Goal: Task Accomplishment & Management: Complete application form

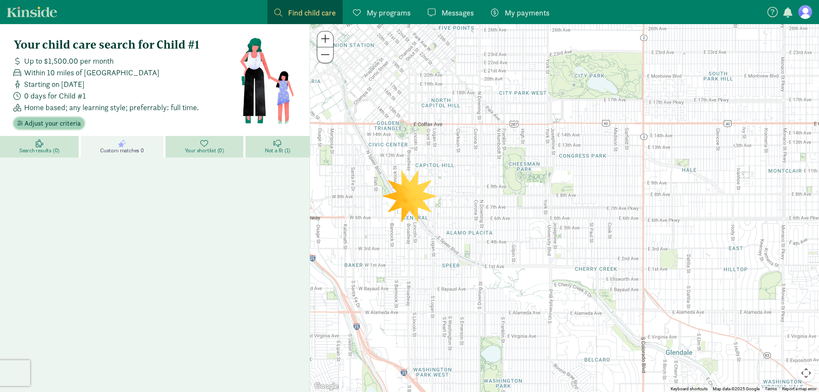
click at [40, 125] on span "Adjust your criteria" at bounding box center [53, 123] width 56 height 10
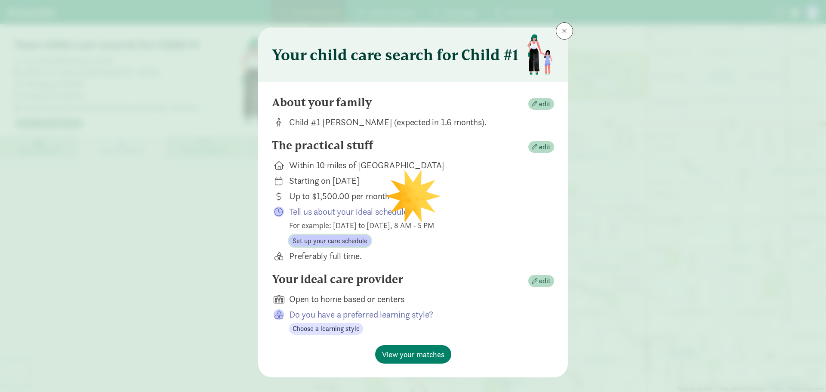
click at [343, 245] on span "Set up your care schedule" at bounding box center [330, 241] width 75 height 10
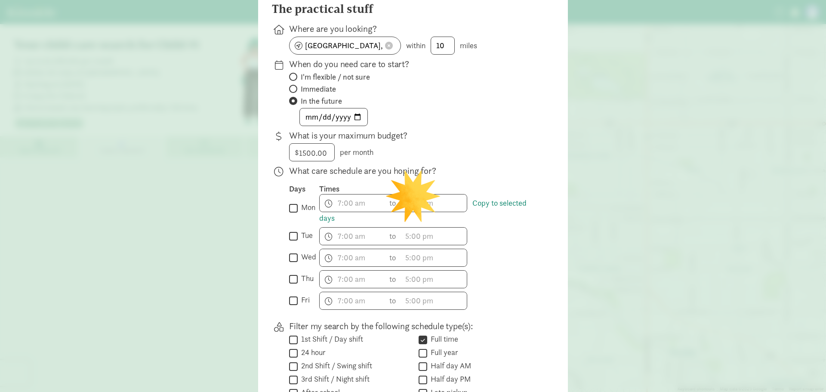
scroll to position [94, 0]
click at [289, 208] on input "mon" at bounding box center [293, 208] width 9 height 12
checkbox input "true"
click at [291, 237] on input "tue" at bounding box center [293, 236] width 9 height 12
checkbox input "true"
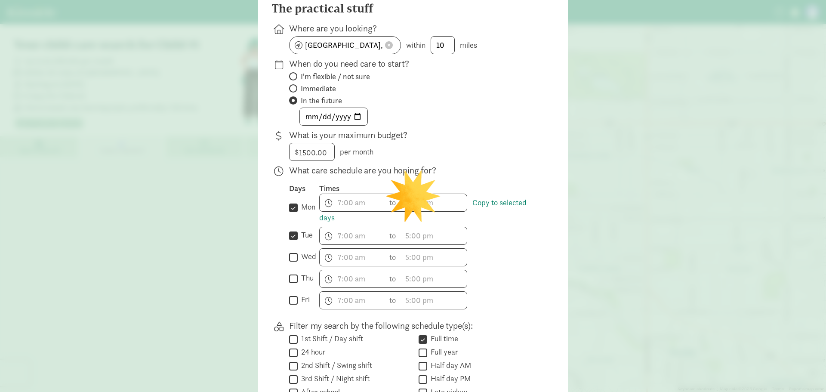
click at [289, 259] on input "wed" at bounding box center [293, 257] width 9 height 12
checkbox input "true"
click at [289, 281] on input "thu" at bounding box center [293, 279] width 9 height 12
checkbox input "true"
click at [289, 304] on input "fri" at bounding box center [293, 300] width 9 height 12
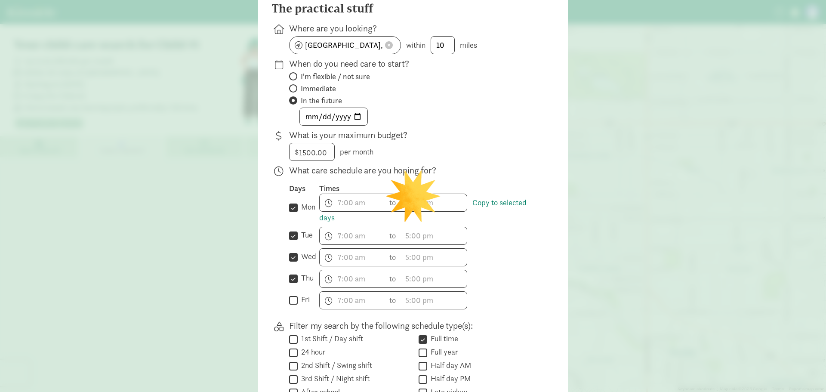
checkbox input "true"
click at [340, 201] on span "h 12 1 2 3 4 5 6 7 8 9 10 11 mm 00 15 30 45 a am pm" at bounding box center [352, 202] width 65 height 17
click at [330, 282] on li "6" at bounding box center [332, 280] width 25 height 16
click at [357, 266] on li "30" at bounding box center [358, 265] width 25 height 16
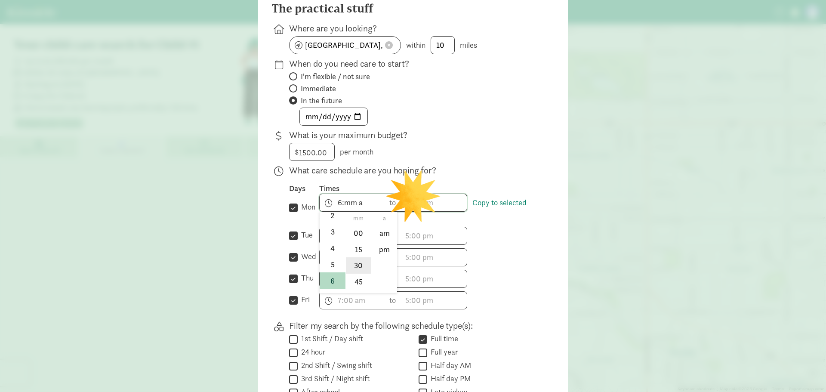
type input "6:30 a"
click at [457, 156] on div at bounding box center [413, 102] width 826 height 392
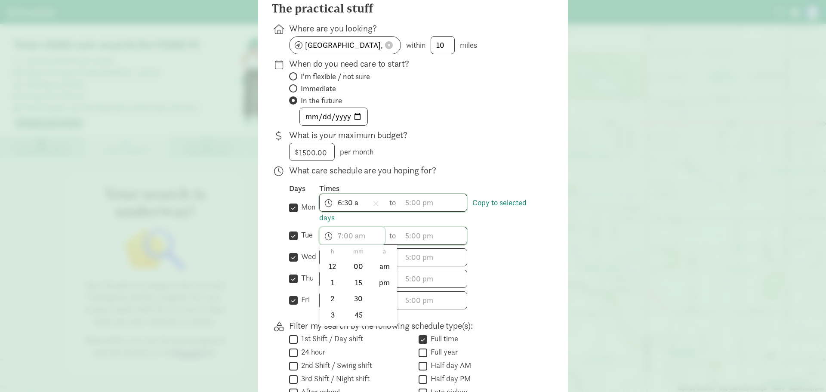
click at [332, 240] on span "h 12 1 2 3 4 5 6 7 8 9 10 11 mm 00 15 30 45 a am pm" at bounding box center [352, 235] width 65 height 17
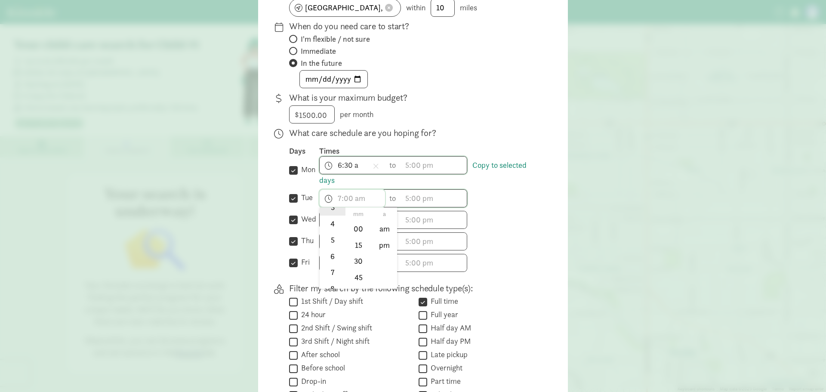
scroll to position [71, 0]
drag, startPoint x: 326, startPoint y: 254, endPoint x: 331, endPoint y: 255, distance: 5.3
click at [334, 254] on li "6" at bounding box center [332, 255] width 25 height 16
click at [331, 254] on li "6" at bounding box center [332, 255] width 25 height 16
click at [348, 261] on li "30" at bounding box center [358, 261] width 25 height 16
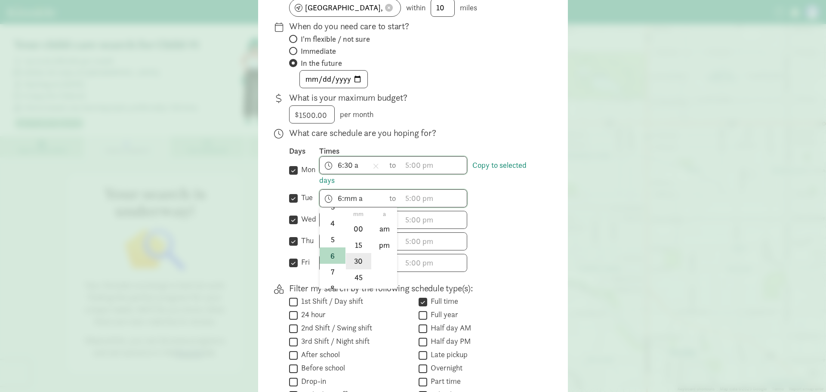
type input "6:30 a"
